Goal: Find specific page/section: Find specific page/section

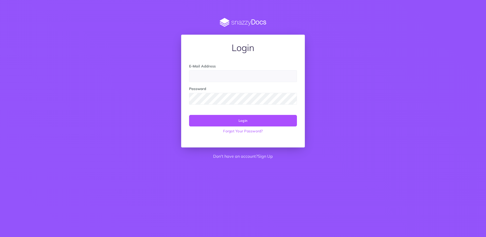
type input "[EMAIL_ADDRESS][DOMAIN_NAME]"
click at [248, 120] on button "Login" at bounding box center [243, 120] width 108 height 11
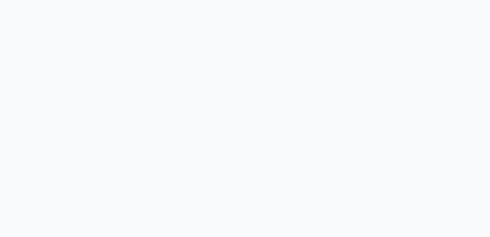
select select "et"
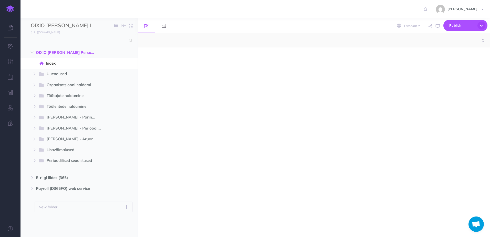
select select "null"
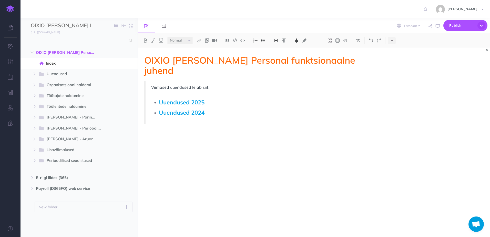
click at [11, 9] on img at bounding box center [10, 8] width 8 height 7
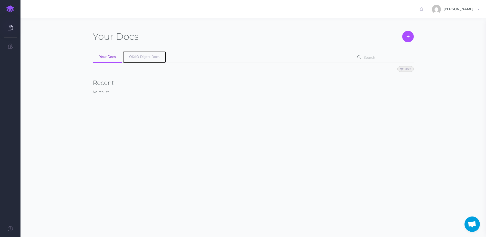
click at [139, 59] on link "OIXIO Digital Docs" at bounding box center [144, 57] width 43 height 12
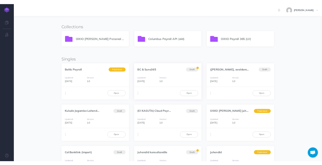
scroll to position [26, 0]
